Goal: Entertainment & Leisure: Browse casually

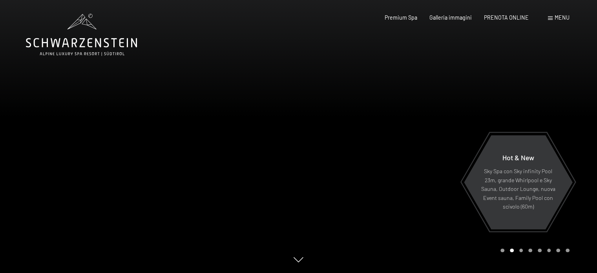
click at [392, 183] on div at bounding box center [448, 136] width 299 height 273
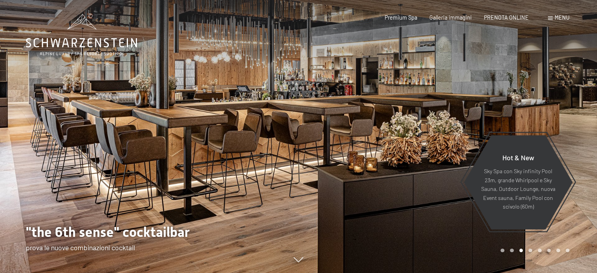
click at [392, 183] on div at bounding box center [448, 136] width 299 height 273
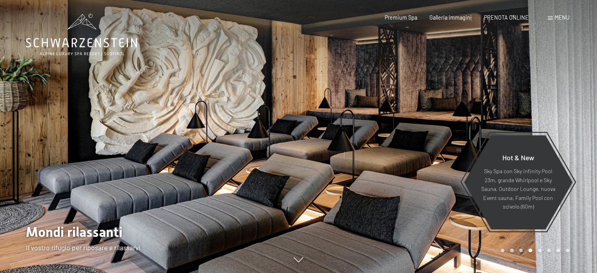
click at [392, 183] on div at bounding box center [448, 136] width 299 height 273
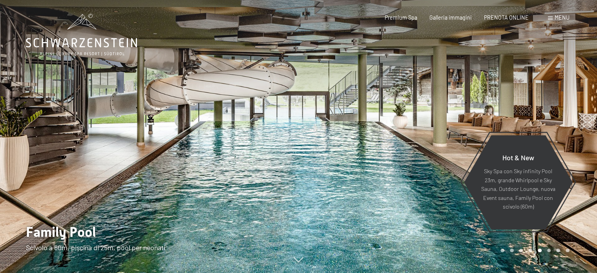
click at [392, 183] on div at bounding box center [448, 136] width 299 height 273
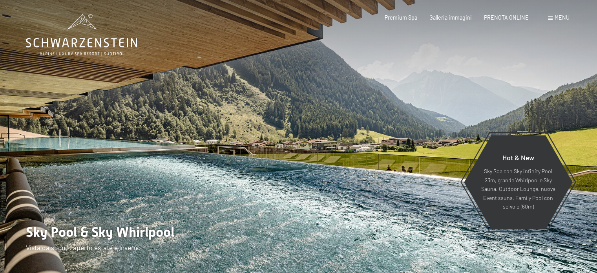
click at [392, 183] on div at bounding box center [448, 136] width 299 height 273
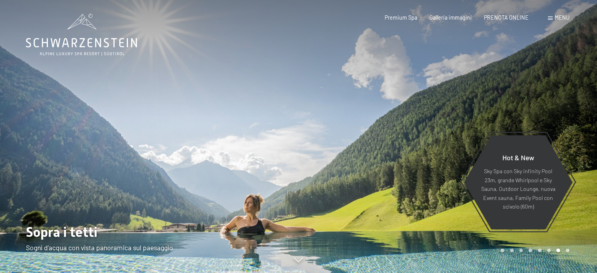
click at [392, 183] on div at bounding box center [448, 136] width 299 height 273
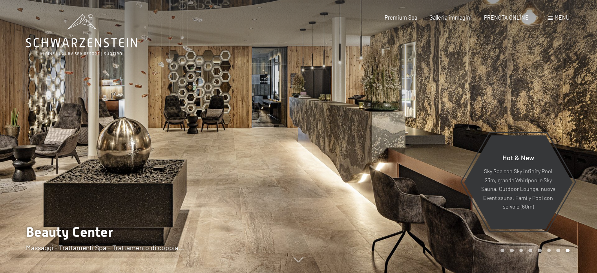
click at [392, 183] on div at bounding box center [448, 136] width 299 height 273
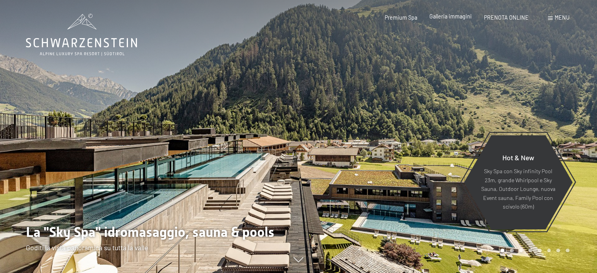
click at [450, 17] on span "Galleria immagini" at bounding box center [450, 16] width 42 height 7
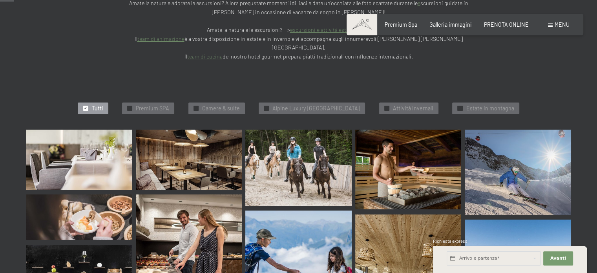
scroll to position [235, 0]
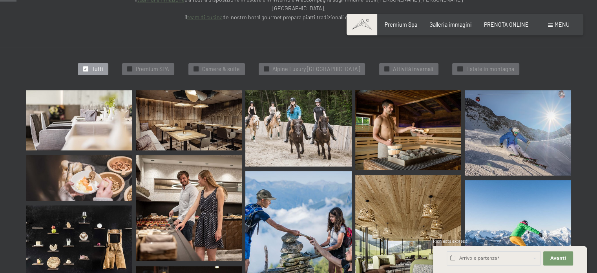
click at [101, 99] on img at bounding box center [79, 120] width 106 height 60
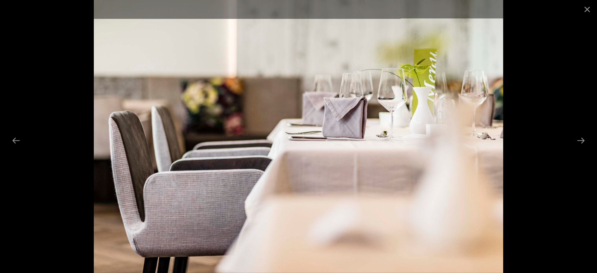
scroll to position [510, 0]
click at [581, 139] on button "Next slide" at bounding box center [580, 140] width 16 height 15
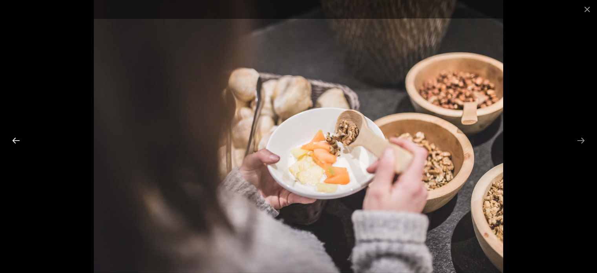
click at [20, 137] on button "Previous slide" at bounding box center [16, 140] width 16 height 15
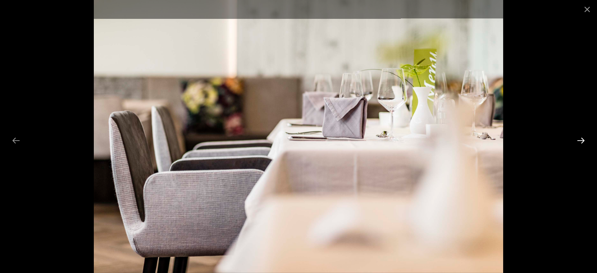
click at [581, 139] on button "Next slide" at bounding box center [580, 140] width 16 height 15
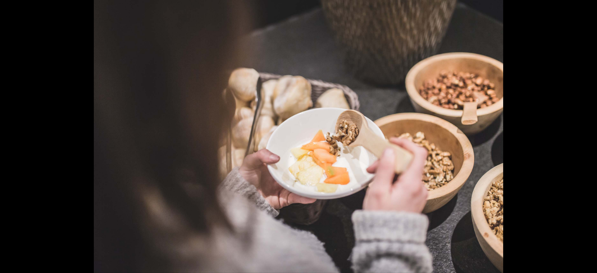
click at [581, 139] on button "Next slide" at bounding box center [584, 140] width 16 height 15
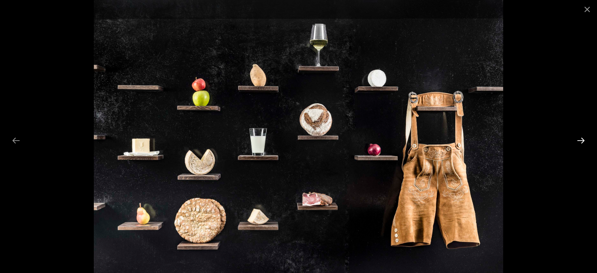
click at [581, 139] on button "Next slide" at bounding box center [580, 140] width 16 height 15
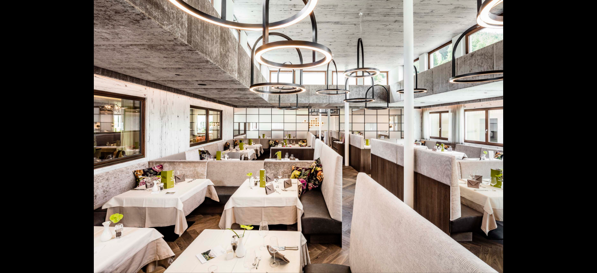
click at [581, 139] on button "Next slide" at bounding box center [584, 140] width 16 height 15
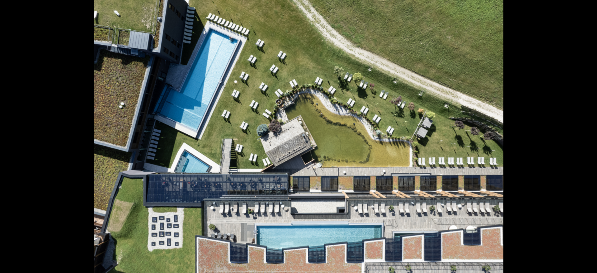
click at [581, 139] on button "Next slide" at bounding box center [584, 140] width 16 height 15
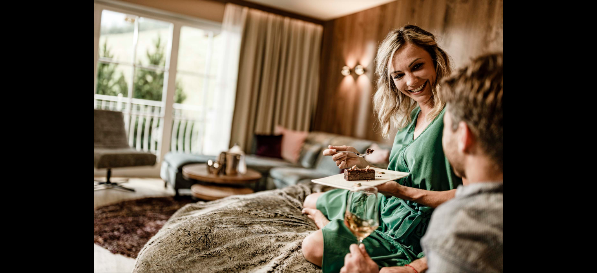
click at [581, 139] on button "Next slide" at bounding box center [584, 140] width 16 height 15
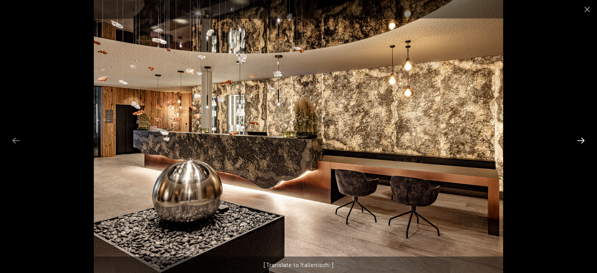
click at [581, 139] on button "Next slide" at bounding box center [580, 140] width 16 height 15
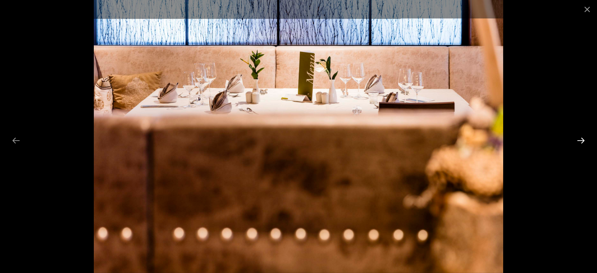
click at [581, 139] on button "Next slide" at bounding box center [580, 140] width 16 height 15
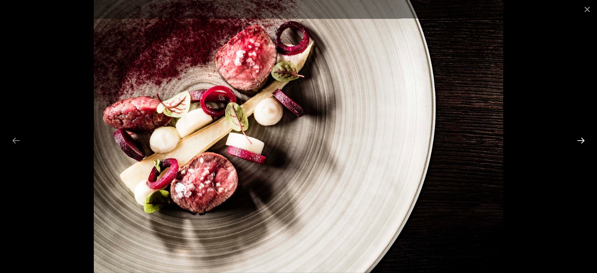
click at [581, 139] on button "Next slide" at bounding box center [580, 140] width 16 height 15
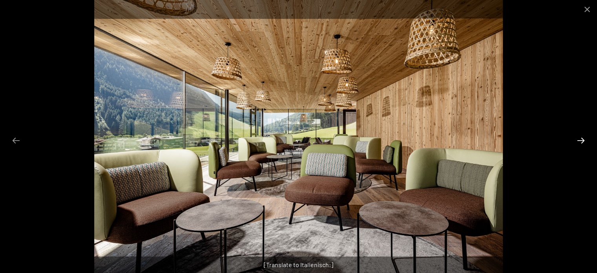
click at [581, 139] on button "Next slide" at bounding box center [580, 140] width 16 height 15
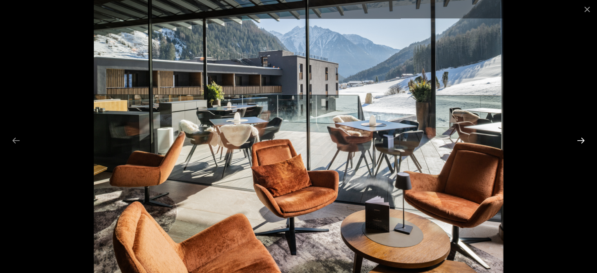
click at [581, 139] on button "Next slide" at bounding box center [580, 140] width 16 height 15
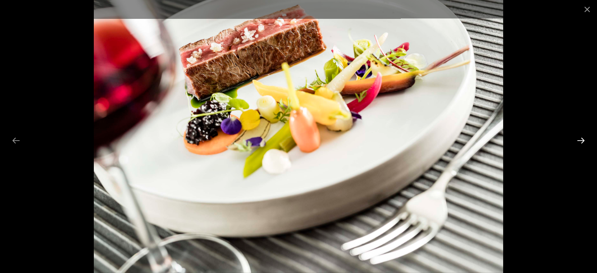
click at [581, 139] on button "Next slide" at bounding box center [580, 140] width 16 height 15
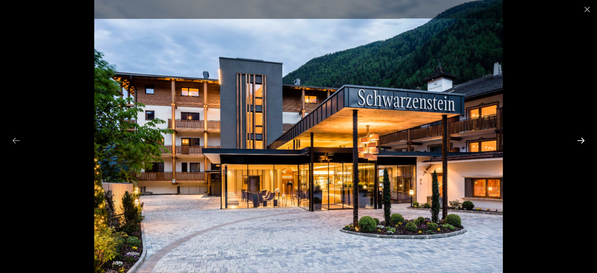
click at [581, 139] on button "Next slide" at bounding box center [580, 140] width 16 height 15
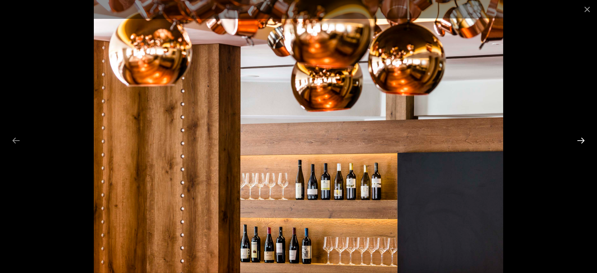
click at [581, 139] on button "Next slide" at bounding box center [580, 140] width 16 height 15
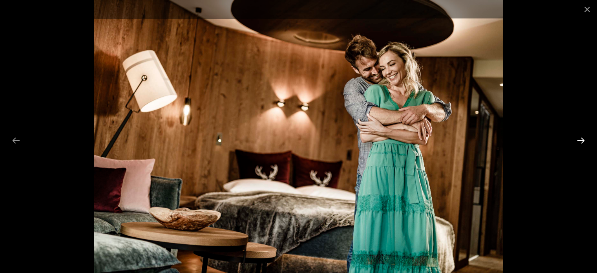
click at [581, 139] on button "Next slide" at bounding box center [580, 140] width 16 height 15
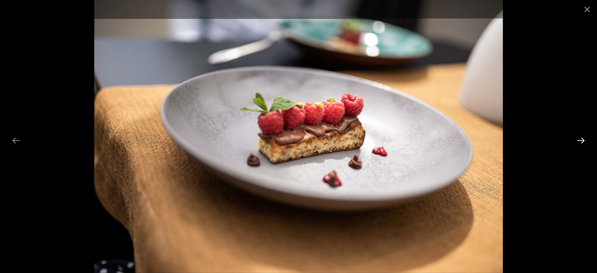
click at [581, 139] on button "Next slide" at bounding box center [580, 140] width 16 height 15
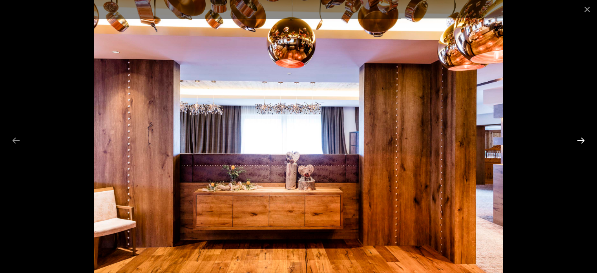
click at [581, 139] on button "Next slide" at bounding box center [580, 140] width 16 height 15
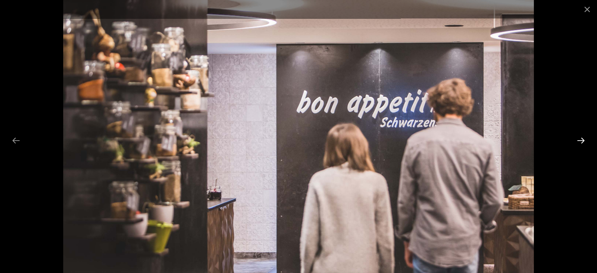
click at [581, 139] on button "Next slide" at bounding box center [580, 140] width 16 height 15
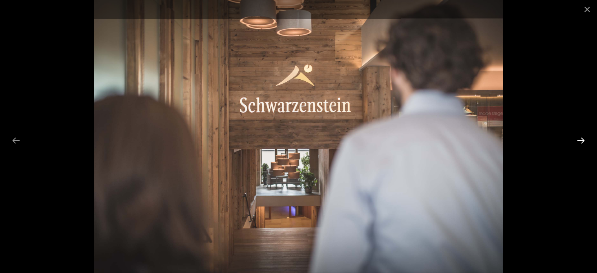
click at [581, 139] on button "Next slide" at bounding box center [580, 140] width 16 height 15
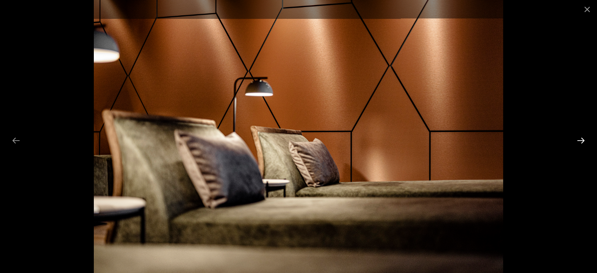
click at [581, 139] on button "Next slide" at bounding box center [580, 140] width 16 height 15
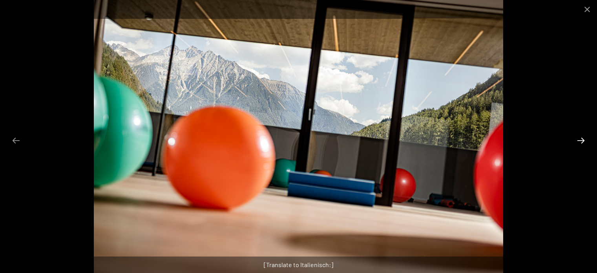
click at [581, 139] on button "Next slide" at bounding box center [580, 140] width 16 height 15
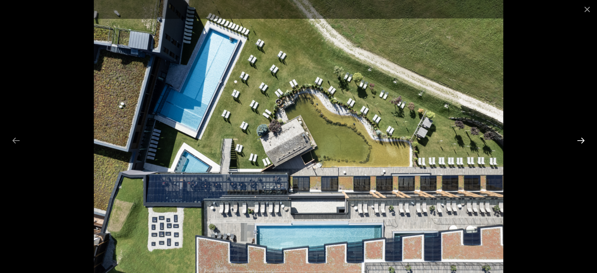
click at [581, 139] on button "Next slide" at bounding box center [580, 140] width 16 height 15
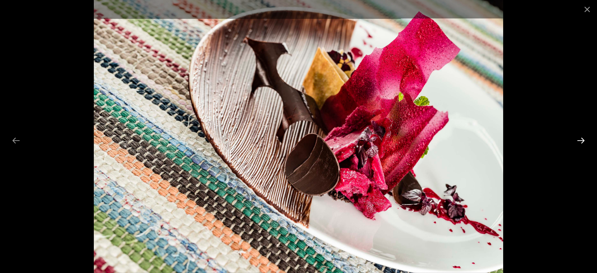
click at [581, 139] on button "Next slide" at bounding box center [580, 140] width 16 height 15
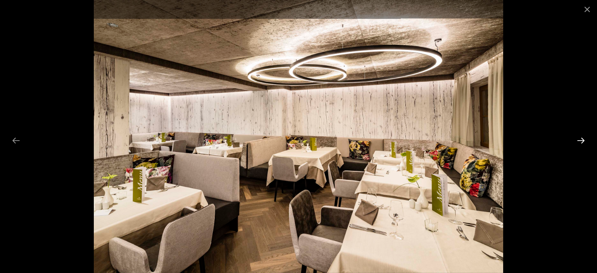
click at [581, 139] on button "Next slide" at bounding box center [580, 140] width 16 height 15
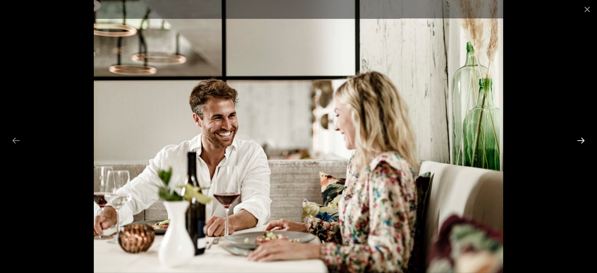
click at [581, 139] on button "Next slide" at bounding box center [580, 140] width 16 height 15
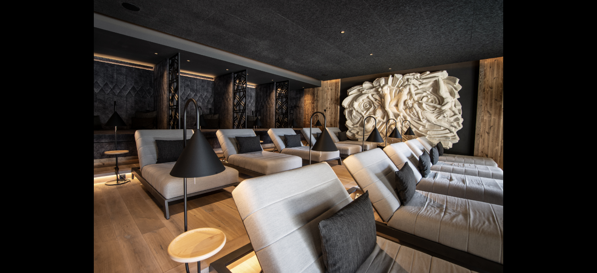
click at [581, 139] on button "Next slide" at bounding box center [584, 140] width 16 height 15
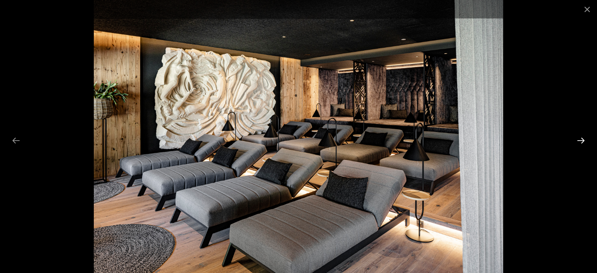
click at [581, 139] on button "Next slide" at bounding box center [580, 140] width 16 height 15
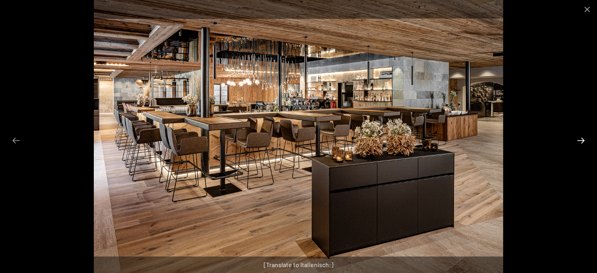
click at [581, 139] on button "Next slide" at bounding box center [580, 140] width 16 height 15
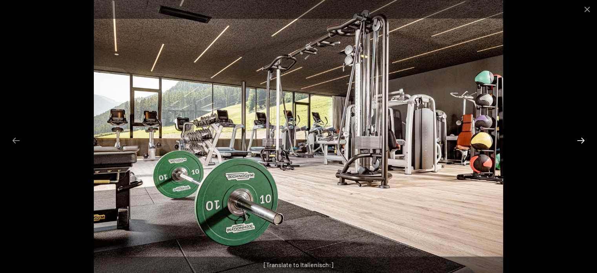
click at [581, 139] on button "Next slide" at bounding box center [580, 140] width 16 height 15
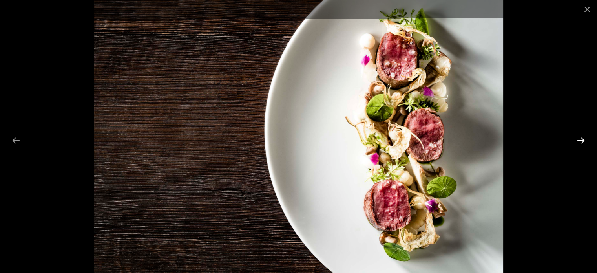
click at [581, 139] on button "Next slide" at bounding box center [580, 140] width 16 height 15
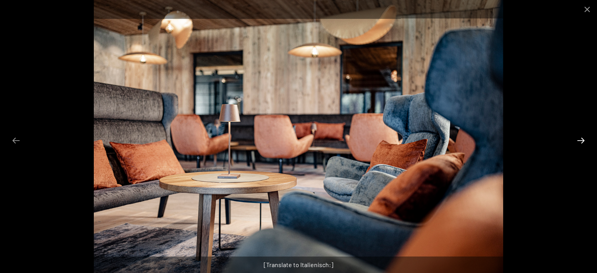
click at [581, 139] on button "Next slide" at bounding box center [580, 140] width 16 height 15
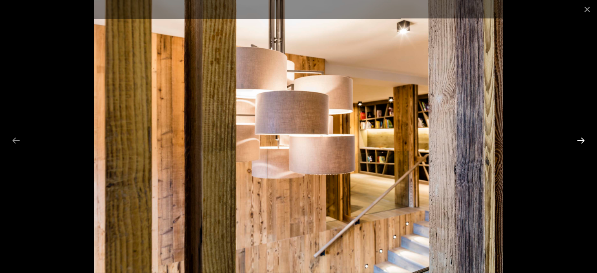
click at [581, 139] on button "Next slide" at bounding box center [580, 140] width 16 height 15
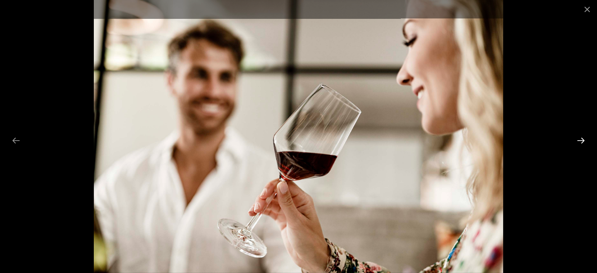
click at [581, 139] on button "Next slide" at bounding box center [580, 140] width 16 height 15
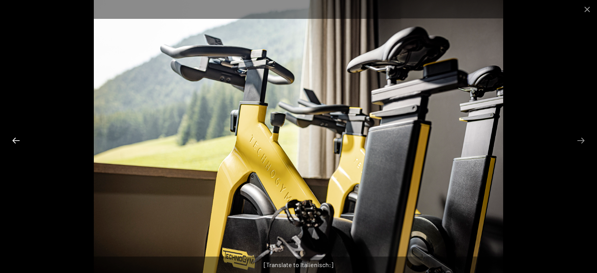
click at [13, 141] on button "Previous slide" at bounding box center [16, 140] width 16 height 15
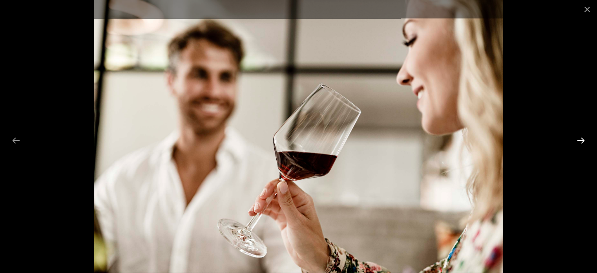
click at [581, 140] on button "Next slide" at bounding box center [580, 140] width 16 height 15
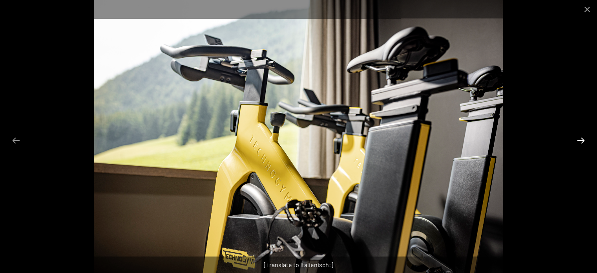
click at [581, 140] on button "Next slide" at bounding box center [580, 140] width 16 height 15
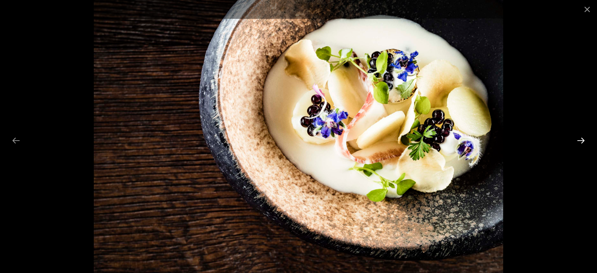
click at [581, 140] on button "Next slide" at bounding box center [580, 140] width 16 height 15
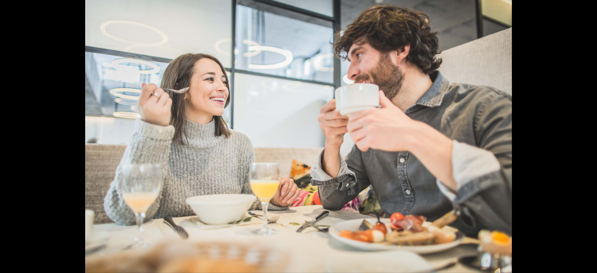
click at [581, 138] on button "Next slide" at bounding box center [584, 140] width 16 height 15
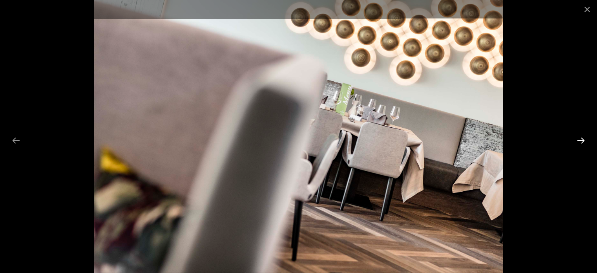
click at [581, 138] on button "Next slide" at bounding box center [580, 140] width 16 height 15
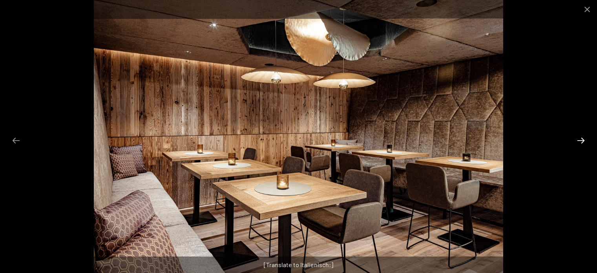
click at [581, 138] on button "Next slide" at bounding box center [580, 140] width 16 height 15
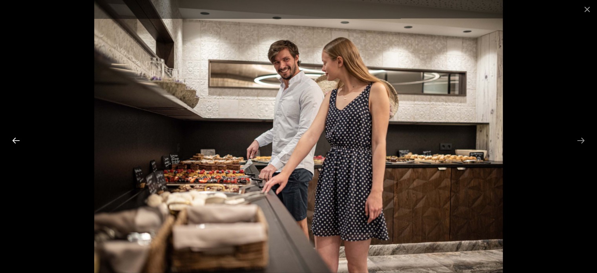
click at [13, 137] on button "Previous slide" at bounding box center [16, 140] width 16 height 15
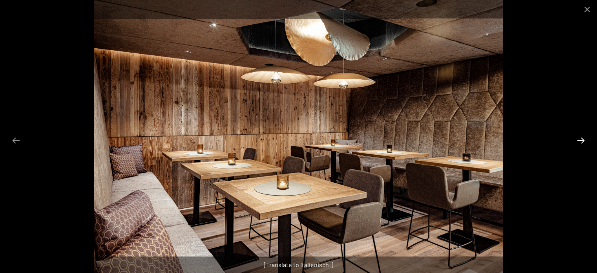
click at [580, 137] on button "Next slide" at bounding box center [580, 140] width 16 height 15
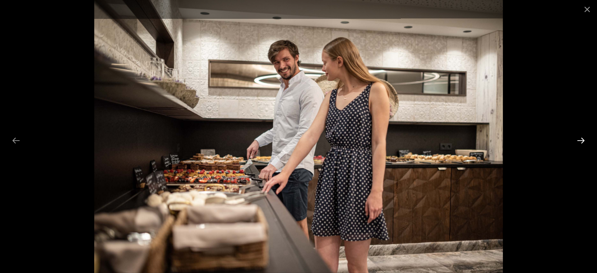
click at [580, 137] on button "Next slide" at bounding box center [580, 140] width 16 height 15
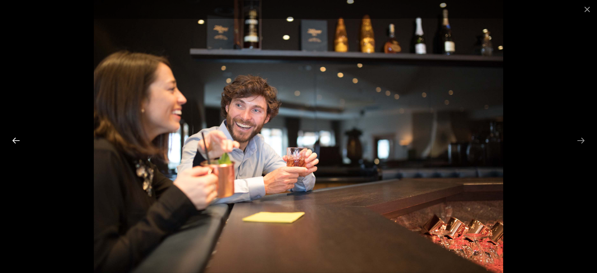
click at [17, 139] on button "Previous slide" at bounding box center [16, 140] width 16 height 15
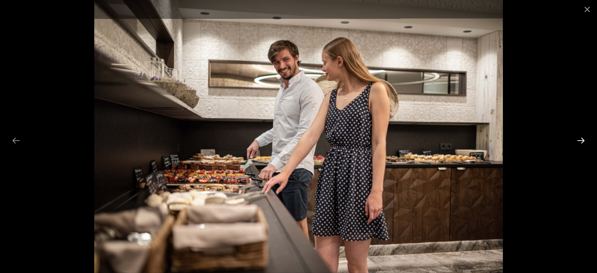
click at [578, 137] on button "Next slide" at bounding box center [580, 140] width 16 height 15
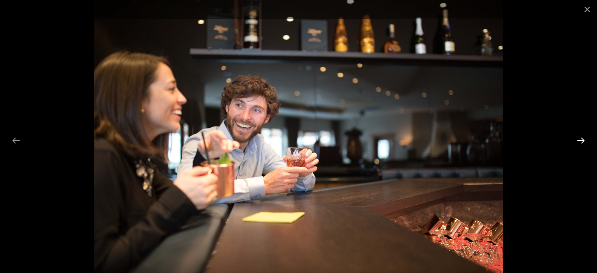
click at [578, 137] on button "Next slide" at bounding box center [580, 140] width 16 height 15
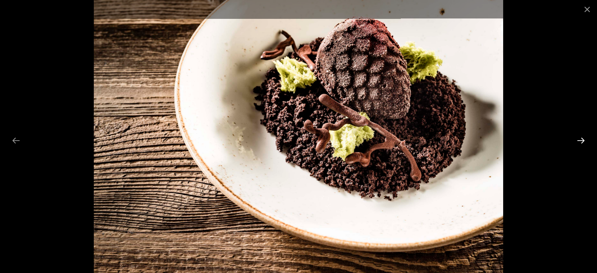
click at [578, 137] on button "Next slide" at bounding box center [580, 140] width 16 height 15
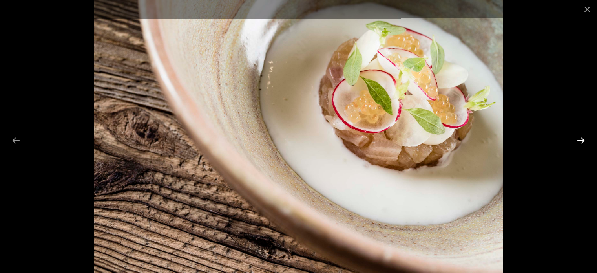
click at [578, 137] on button "Next slide" at bounding box center [580, 140] width 16 height 15
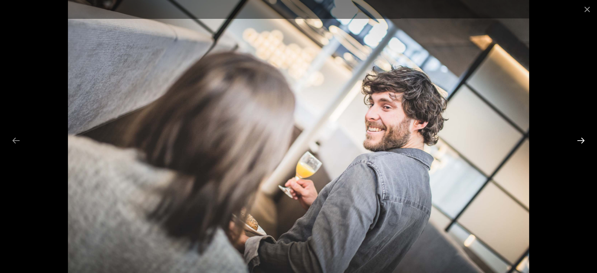
click at [578, 137] on button "Next slide" at bounding box center [580, 140] width 16 height 15
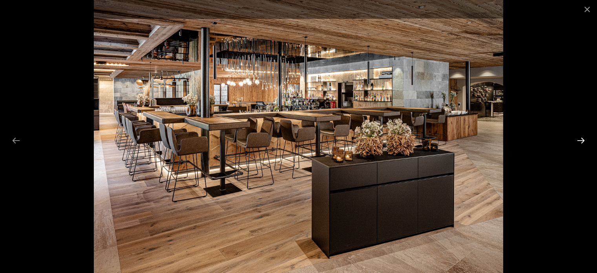
click at [578, 137] on button "Next slide" at bounding box center [580, 140] width 16 height 15
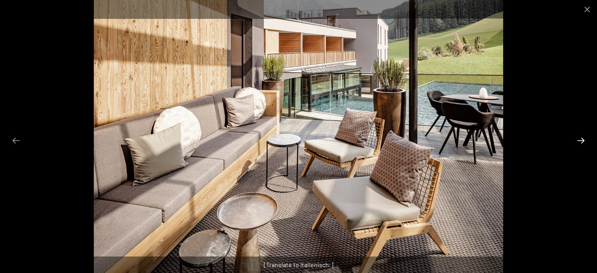
click at [578, 137] on button "Next slide" at bounding box center [580, 140] width 16 height 15
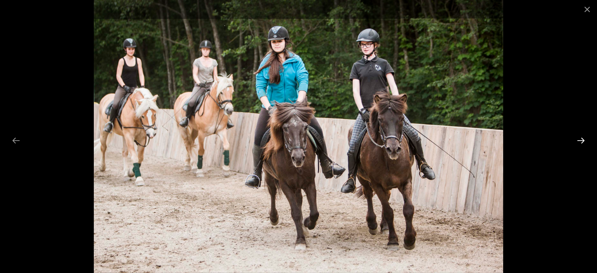
click at [578, 137] on button "Next slide" at bounding box center [580, 140] width 16 height 15
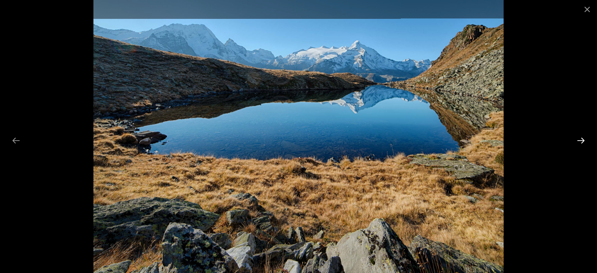
click at [578, 137] on button "Next slide" at bounding box center [580, 140] width 16 height 15
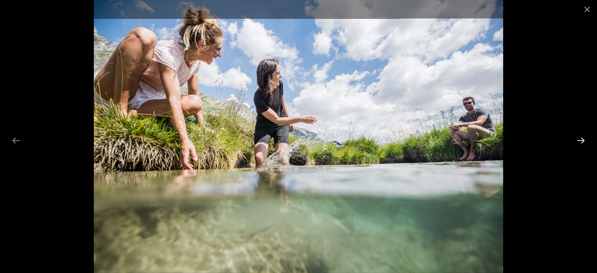
click at [578, 137] on button "Next slide" at bounding box center [580, 140] width 16 height 15
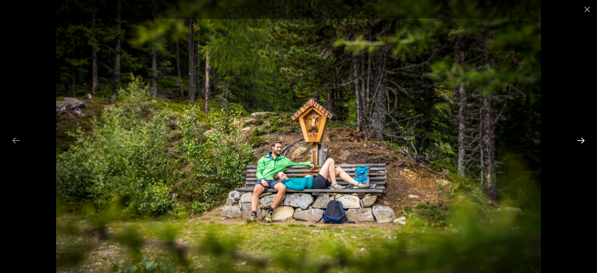
click at [578, 137] on button "Next slide" at bounding box center [580, 140] width 16 height 15
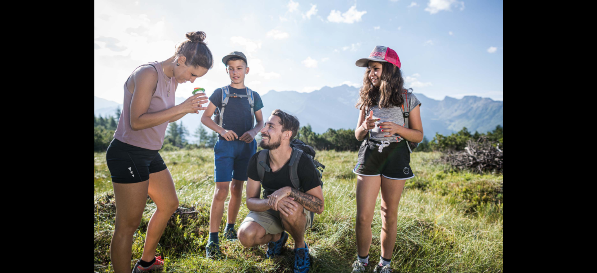
click at [578, 137] on button "Next slide" at bounding box center [584, 140] width 16 height 15
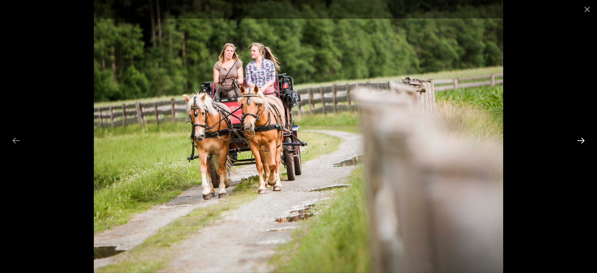
click at [578, 137] on button "Next slide" at bounding box center [580, 140] width 16 height 15
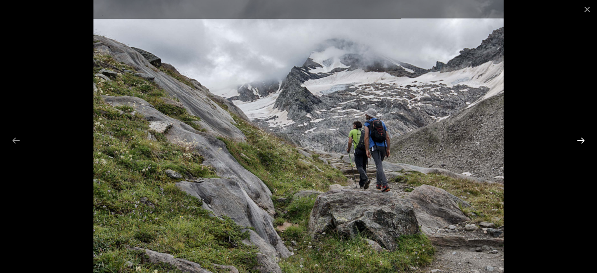
click at [578, 137] on button "Next slide" at bounding box center [580, 140] width 16 height 15
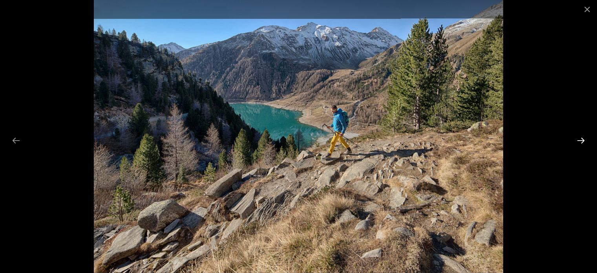
click at [578, 137] on button "Next slide" at bounding box center [580, 140] width 16 height 15
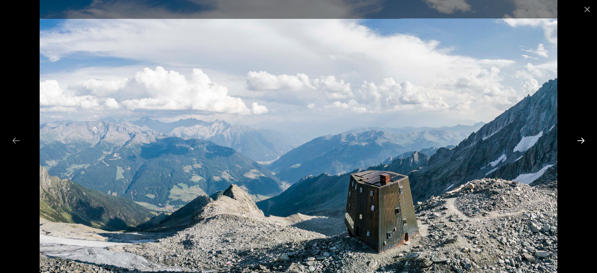
click at [578, 137] on button "Next slide" at bounding box center [580, 140] width 16 height 15
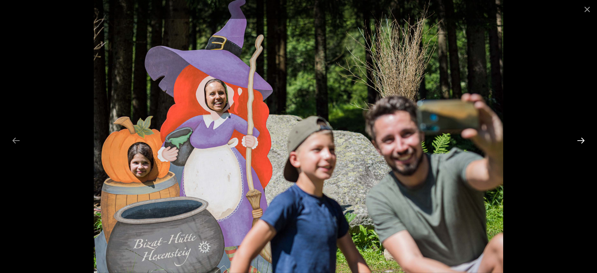
click at [578, 137] on button "Next slide" at bounding box center [580, 140] width 16 height 15
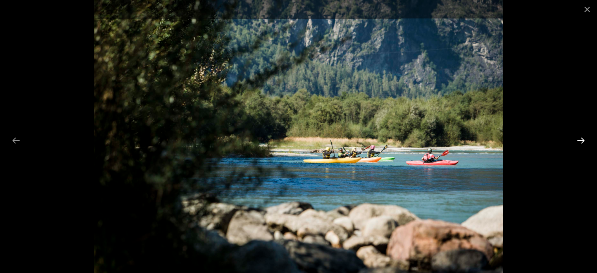
click at [578, 137] on button "Next slide" at bounding box center [580, 140] width 16 height 15
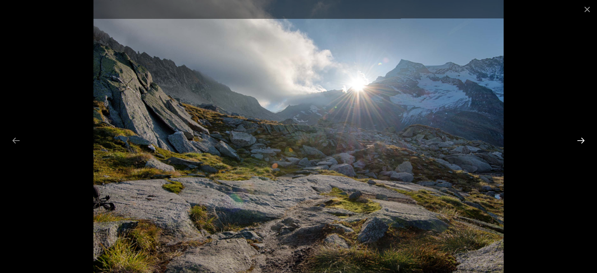
click at [578, 137] on button "Next slide" at bounding box center [580, 140] width 16 height 15
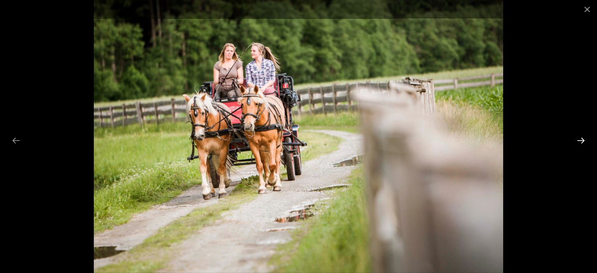
click at [578, 137] on button "Next slide" at bounding box center [580, 140] width 16 height 15
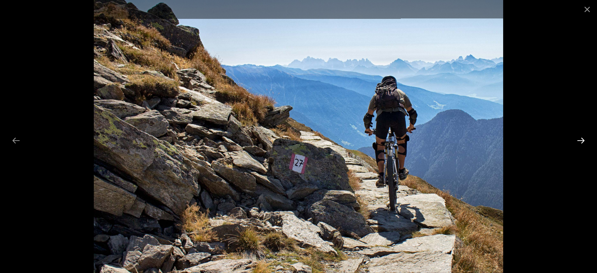
click at [578, 137] on button "Next slide" at bounding box center [580, 140] width 16 height 15
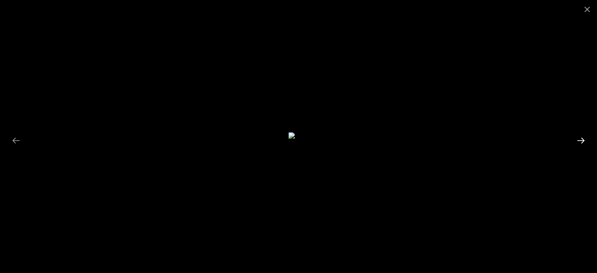
click at [578, 137] on button "Next slide" at bounding box center [580, 140] width 16 height 15
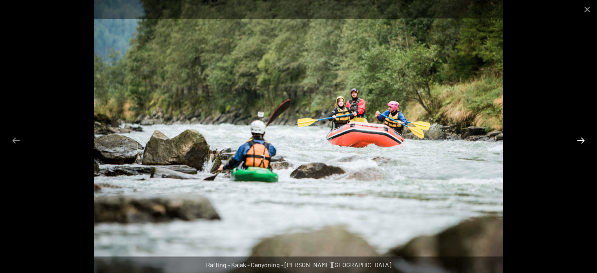
click at [578, 137] on button "Next slide" at bounding box center [580, 140] width 16 height 15
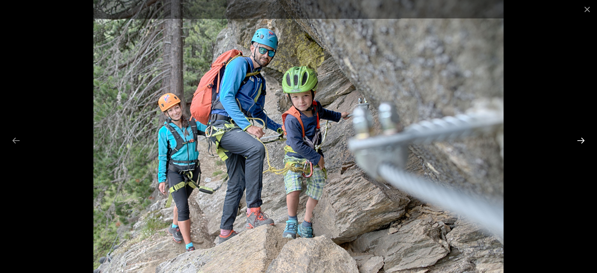
click at [578, 137] on button "Next slide" at bounding box center [580, 140] width 16 height 15
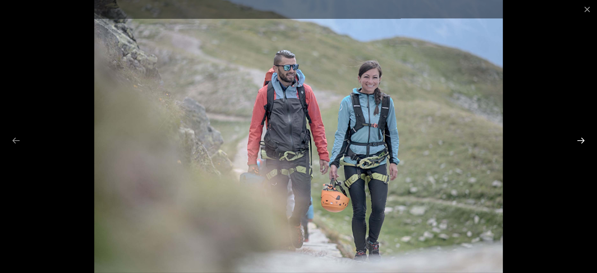
click at [578, 137] on button "Next slide" at bounding box center [580, 140] width 16 height 15
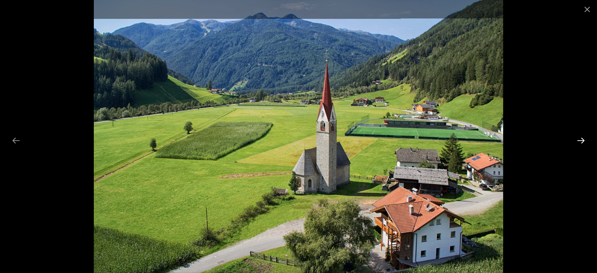
click at [578, 137] on button "Next slide" at bounding box center [580, 140] width 16 height 15
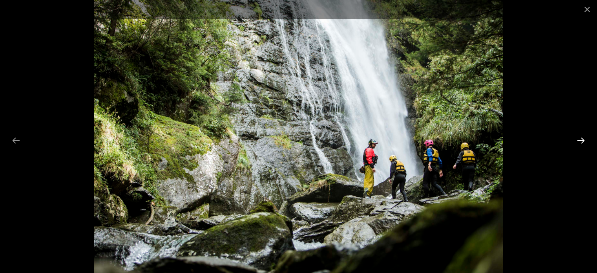
click at [578, 137] on button "Next slide" at bounding box center [580, 140] width 16 height 15
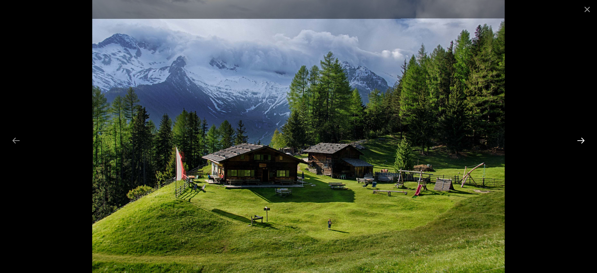
click at [578, 137] on button "Next slide" at bounding box center [580, 140] width 16 height 15
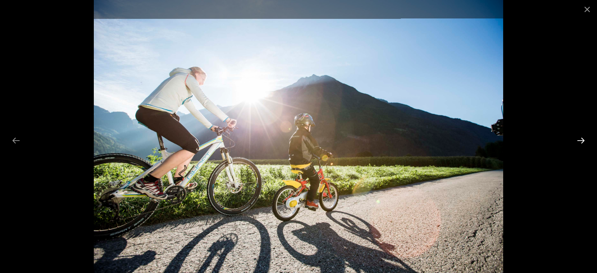
click at [578, 137] on button "Next slide" at bounding box center [580, 140] width 16 height 15
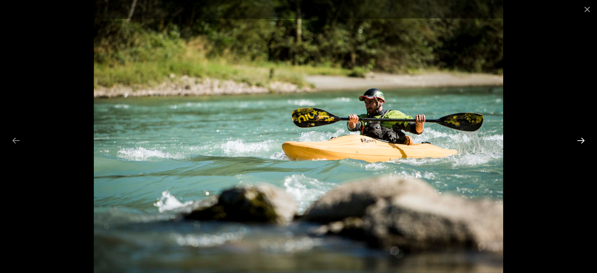
click at [578, 137] on button "Next slide" at bounding box center [580, 140] width 16 height 15
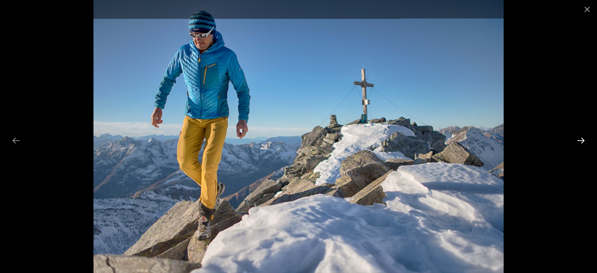
click at [578, 137] on button "Next slide" at bounding box center [580, 140] width 16 height 15
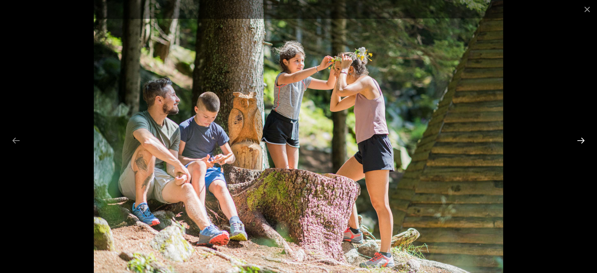
click at [578, 137] on button "Next slide" at bounding box center [580, 140] width 16 height 15
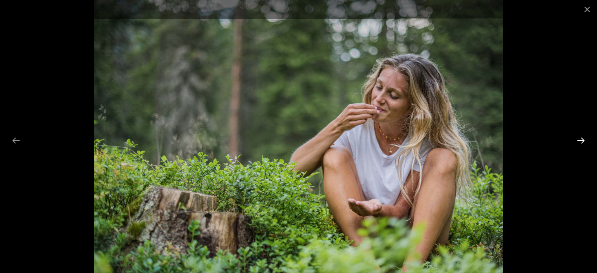
click at [578, 137] on button "Next slide" at bounding box center [580, 140] width 16 height 15
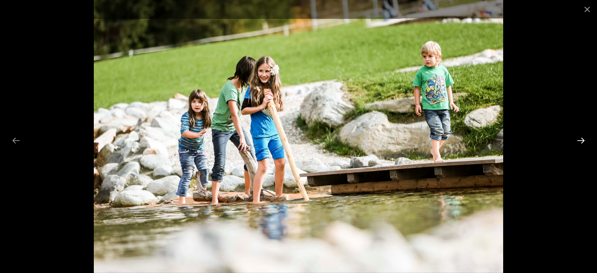
click at [578, 137] on button "Next slide" at bounding box center [580, 140] width 16 height 15
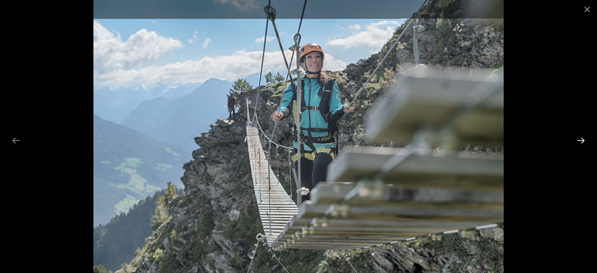
click at [578, 137] on button "Next slide" at bounding box center [580, 140] width 16 height 15
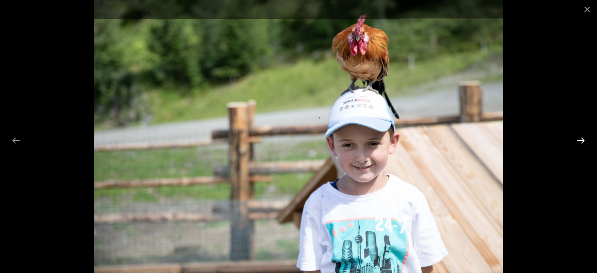
click at [578, 137] on button "Next slide" at bounding box center [580, 140] width 16 height 15
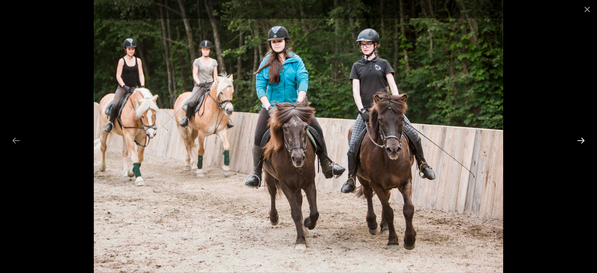
click at [578, 137] on button "Next slide" at bounding box center [580, 140] width 16 height 15
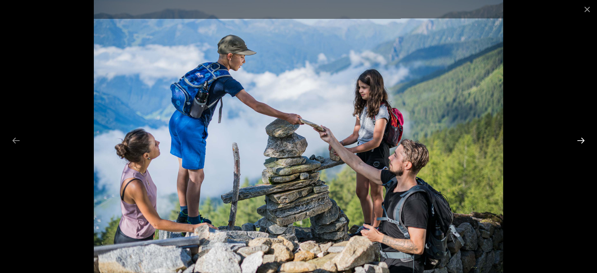
click at [578, 137] on button "Next slide" at bounding box center [580, 140] width 16 height 15
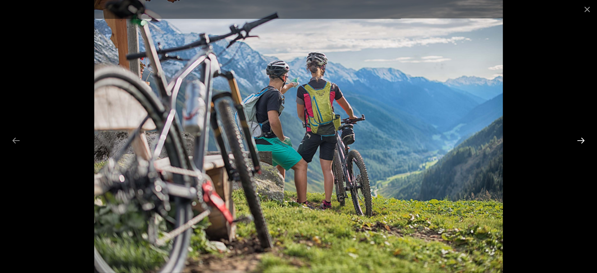
click at [578, 137] on button "Next slide" at bounding box center [580, 140] width 16 height 15
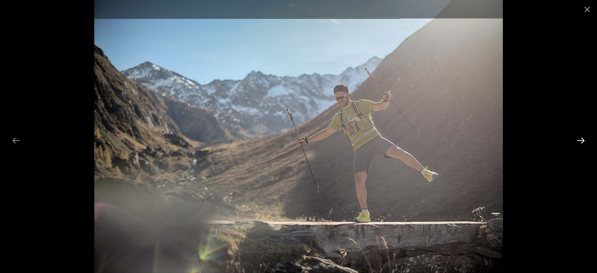
click at [578, 137] on button "Next slide" at bounding box center [580, 140] width 16 height 15
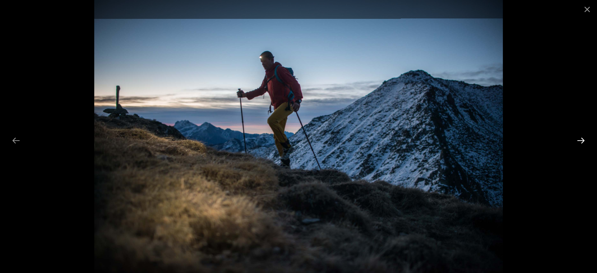
click at [578, 137] on button "Next slide" at bounding box center [580, 140] width 16 height 15
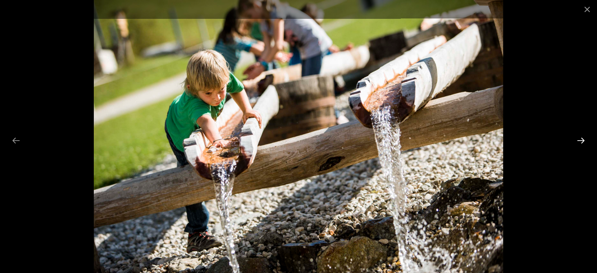
click at [578, 137] on button "Next slide" at bounding box center [580, 140] width 16 height 15
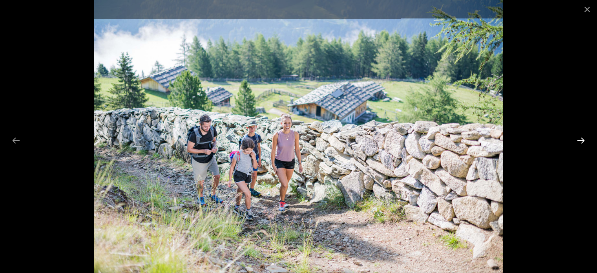
click at [578, 137] on button "Next slide" at bounding box center [580, 140] width 16 height 15
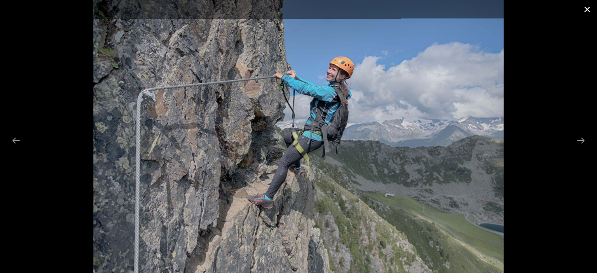
click at [588, 10] on button "Close gallery" at bounding box center [587, 9] width 20 height 18
